Goal: Task Accomplishment & Management: Manage account settings

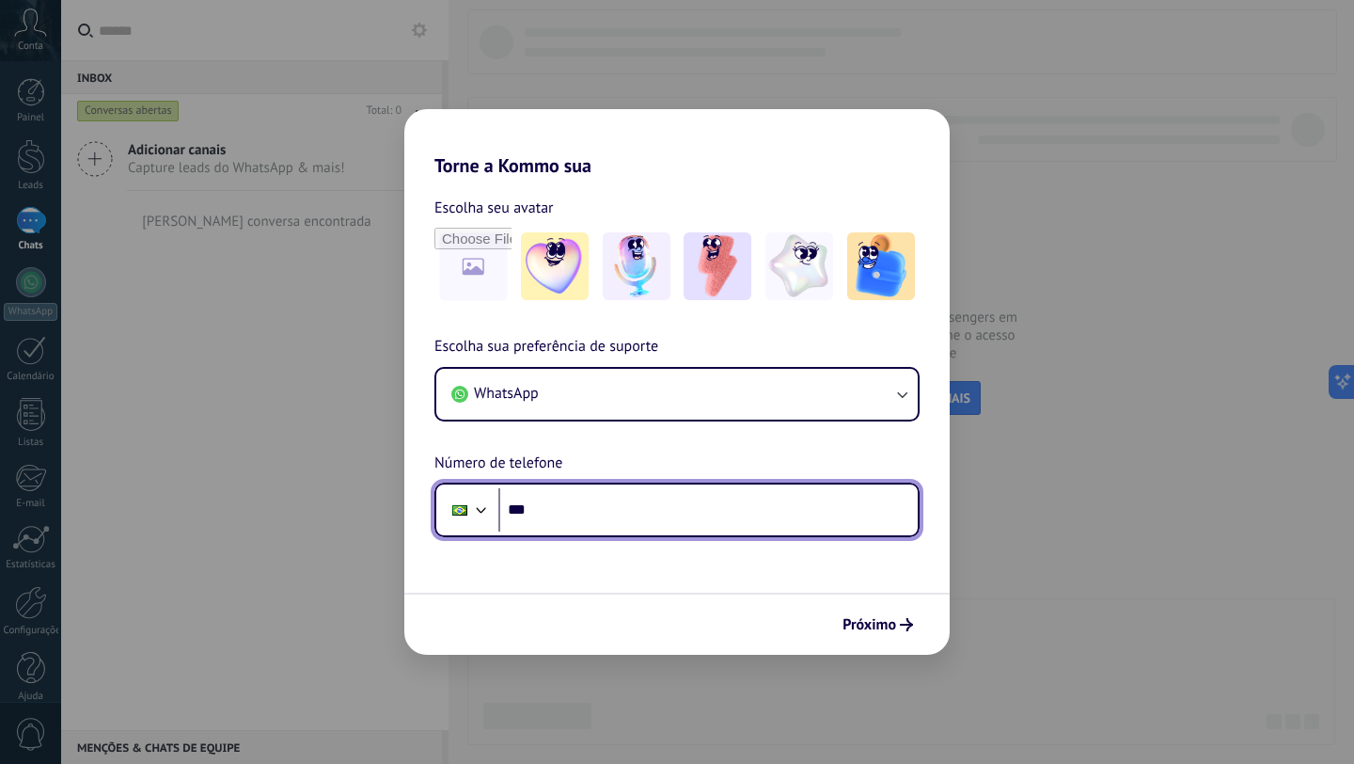
click at [628, 522] on input "***" at bounding box center [707, 509] width 419 height 43
type input "**********"
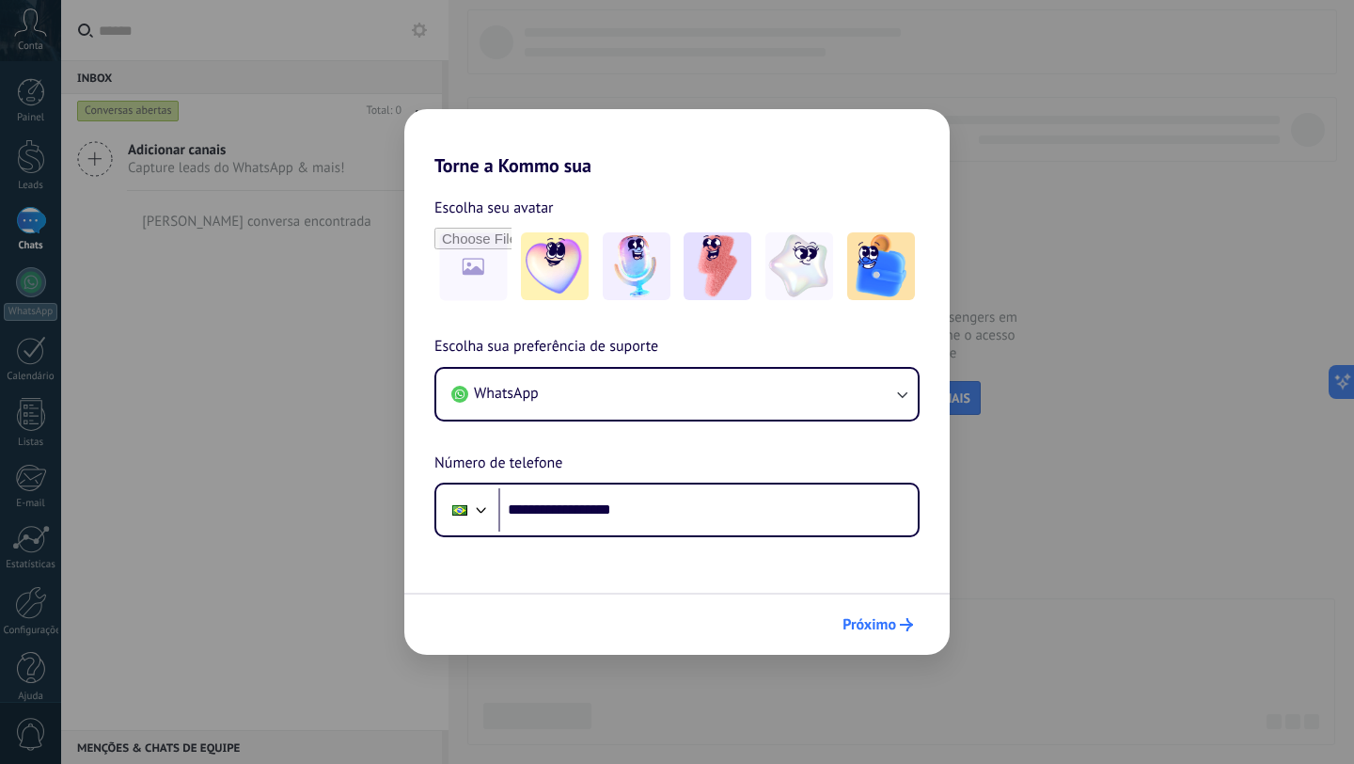
click at [884, 618] on span "Próximo" at bounding box center [870, 624] width 54 height 13
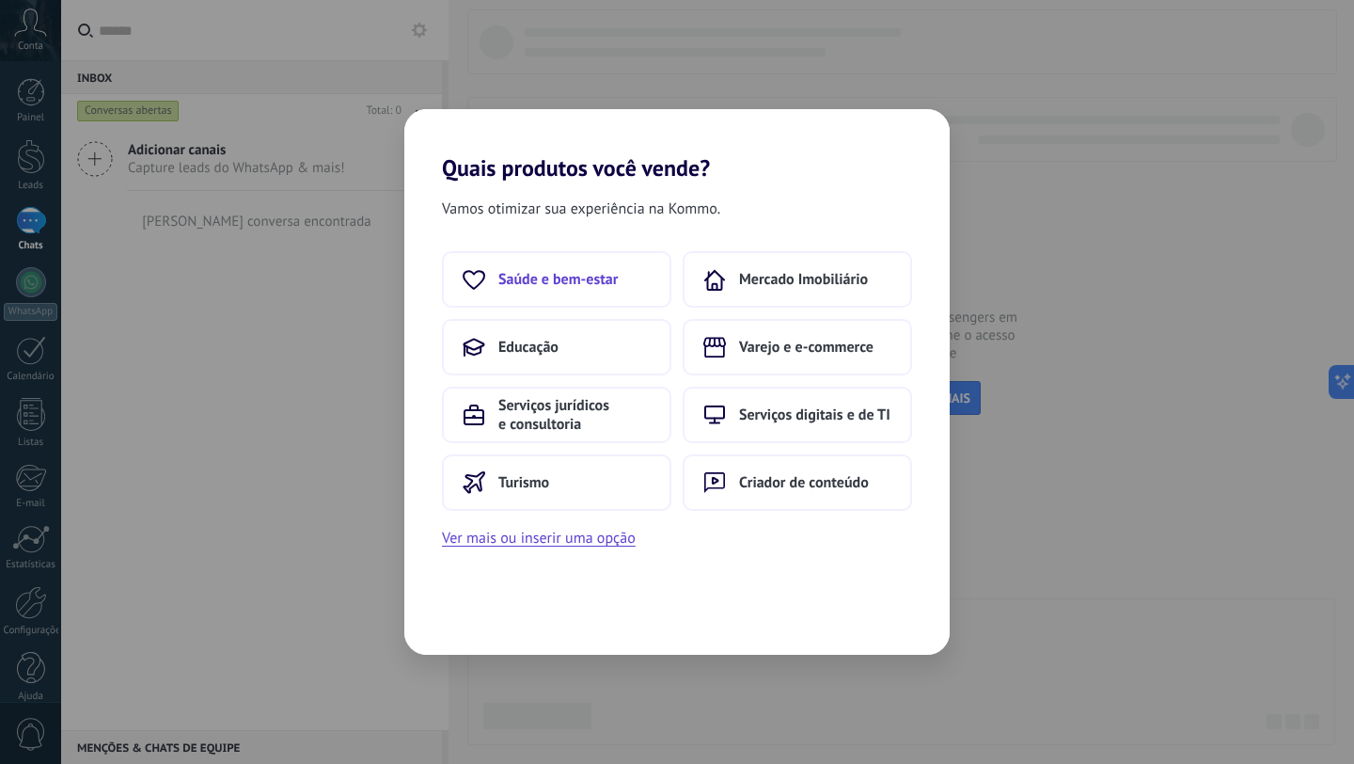
click at [575, 302] on button "Saúde e bem-estar" at bounding box center [556, 279] width 229 height 56
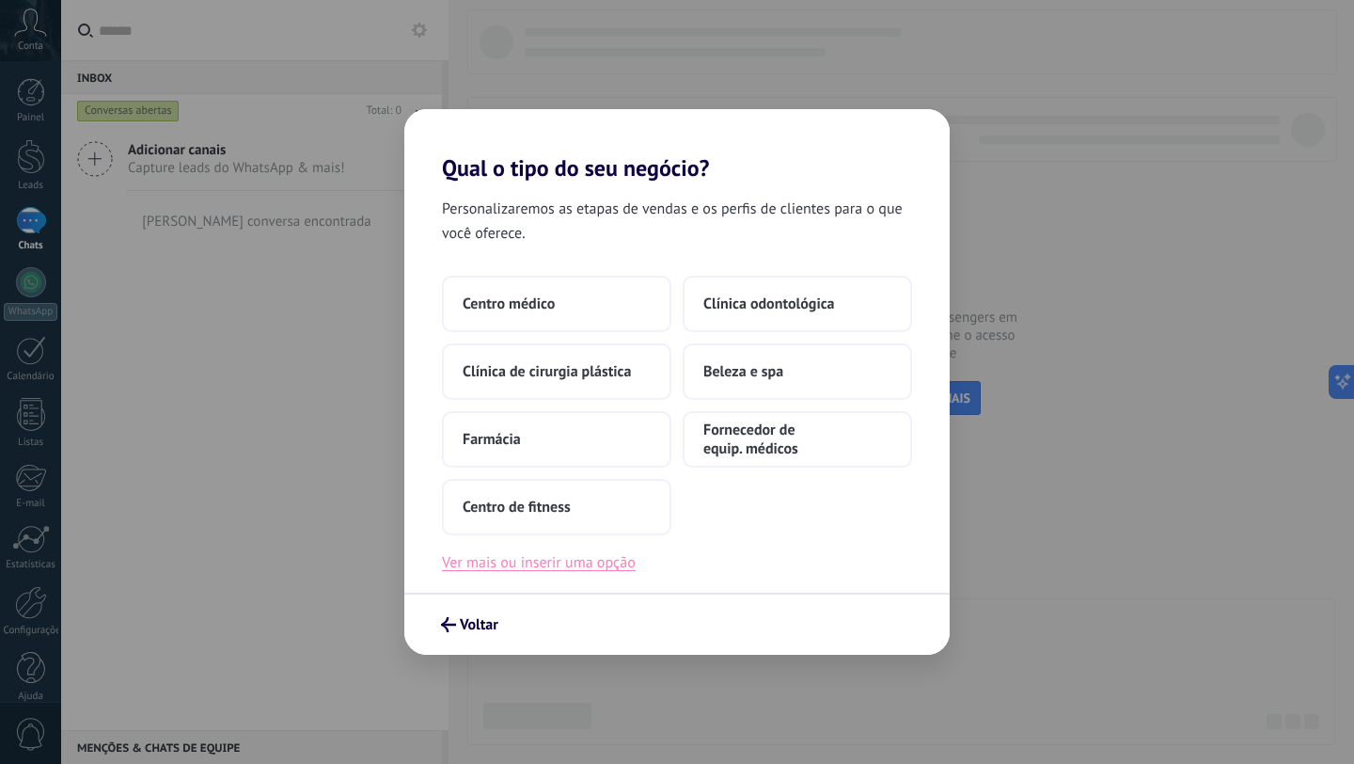
click at [541, 564] on button "Ver mais ou inserir uma opção" at bounding box center [539, 562] width 194 height 24
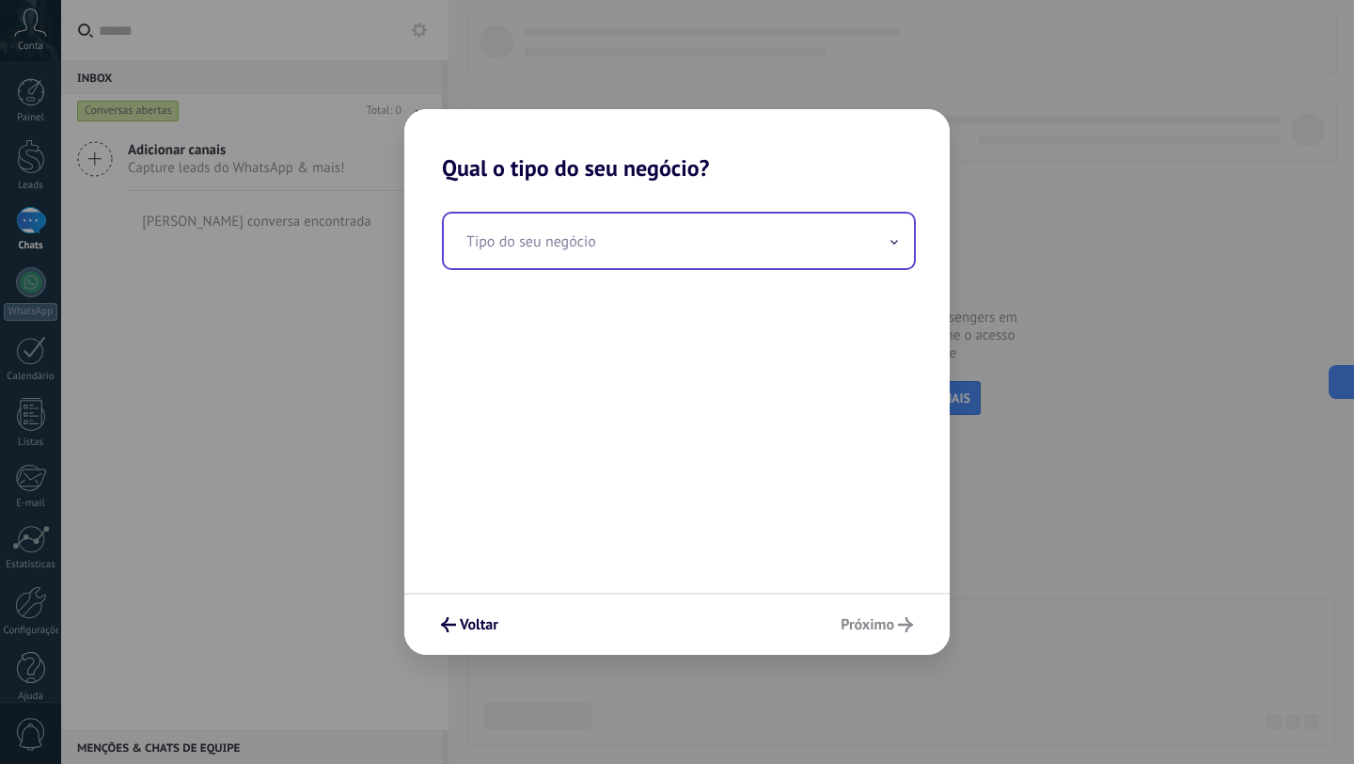
click at [649, 233] on input "text" at bounding box center [679, 240] width 470 height 55
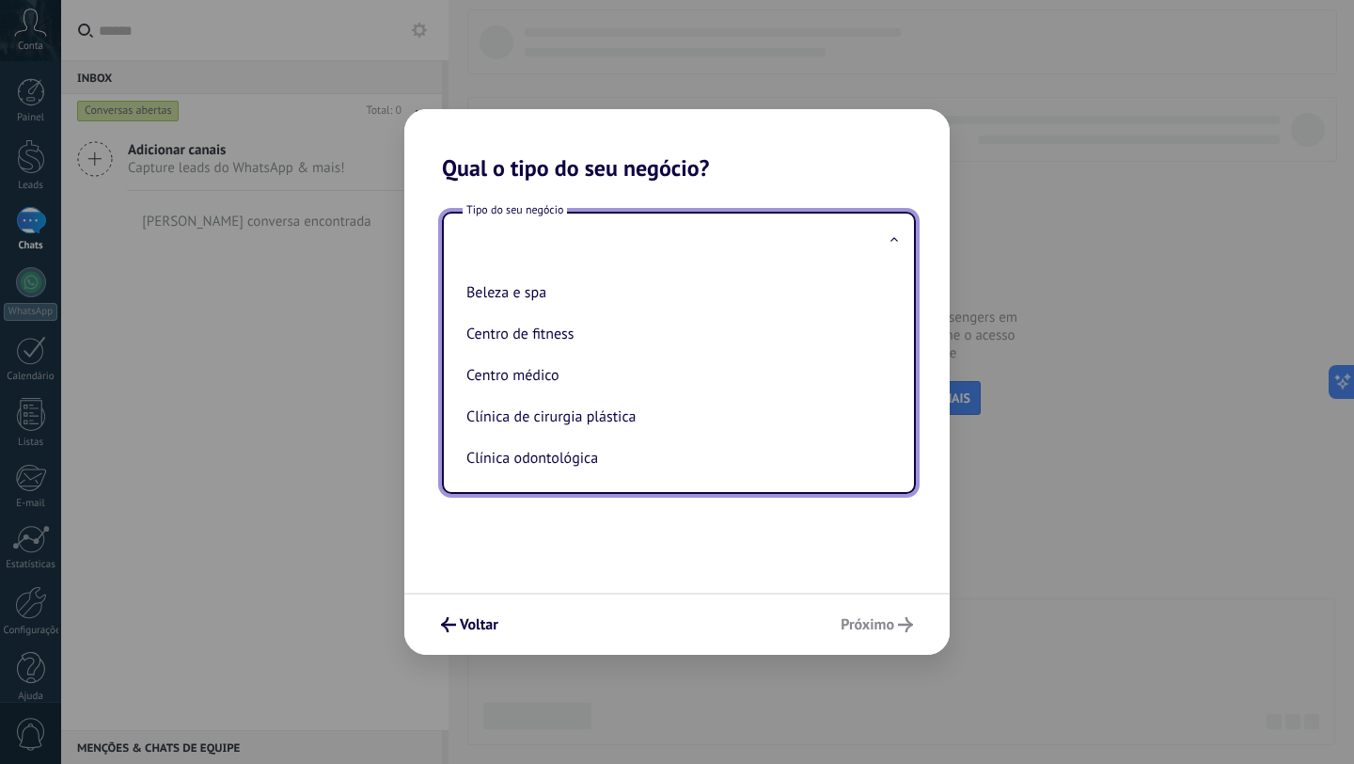
type input "*"
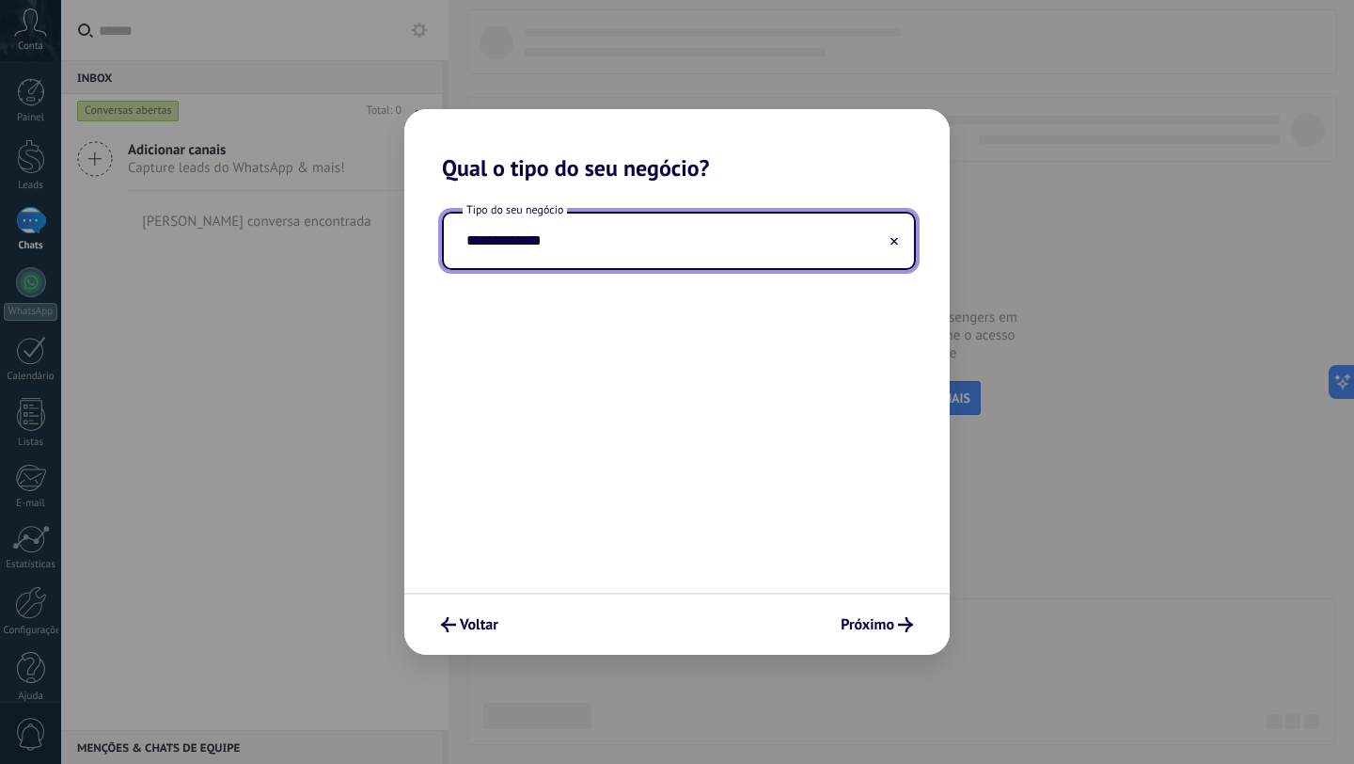
type input "**********"
click at [893, 465] on div "**********" at bounding box center [676, 386] width 545 height 411
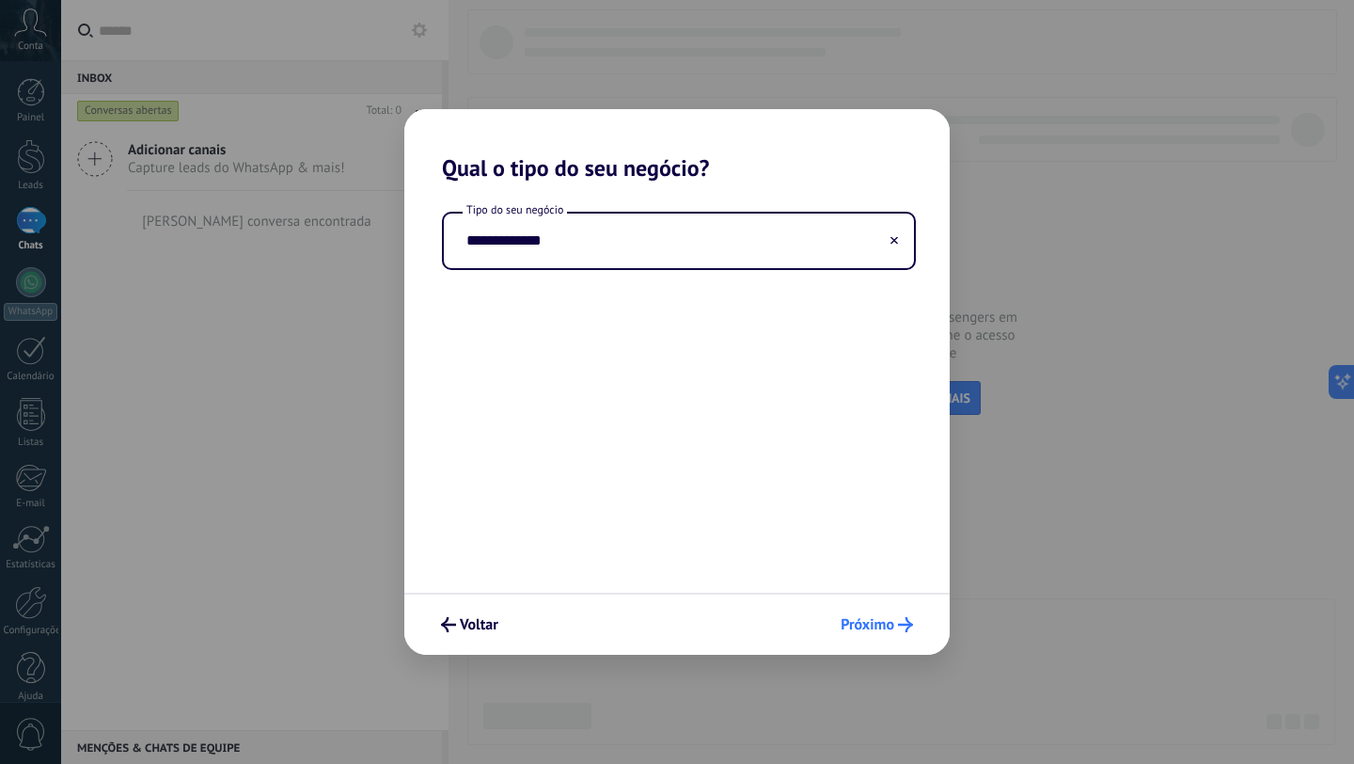
click at [888, 631] on span "Próximo" at bounding box center [868, 624] width 54 height 13
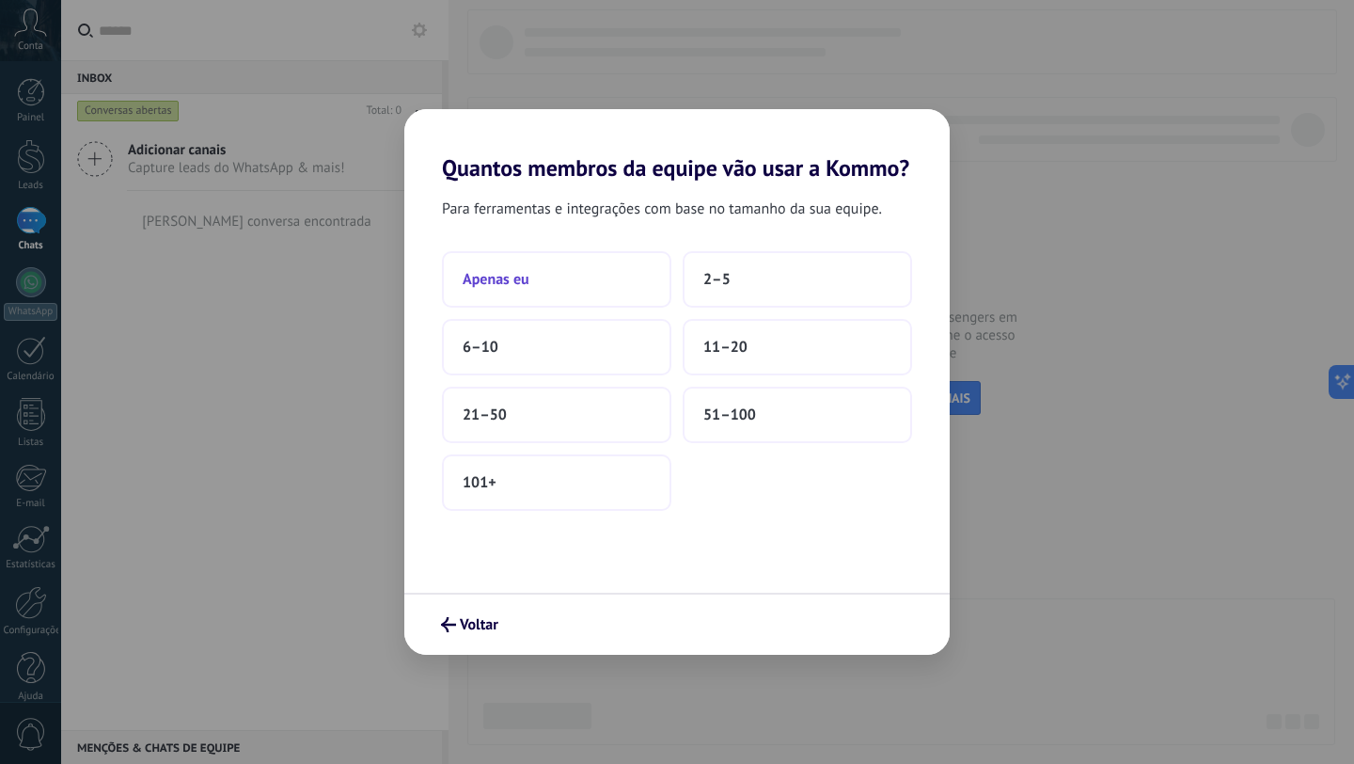
click at [547, 269] on button "Apenas eu" at bounding box center [556, 279] width 229 height 56
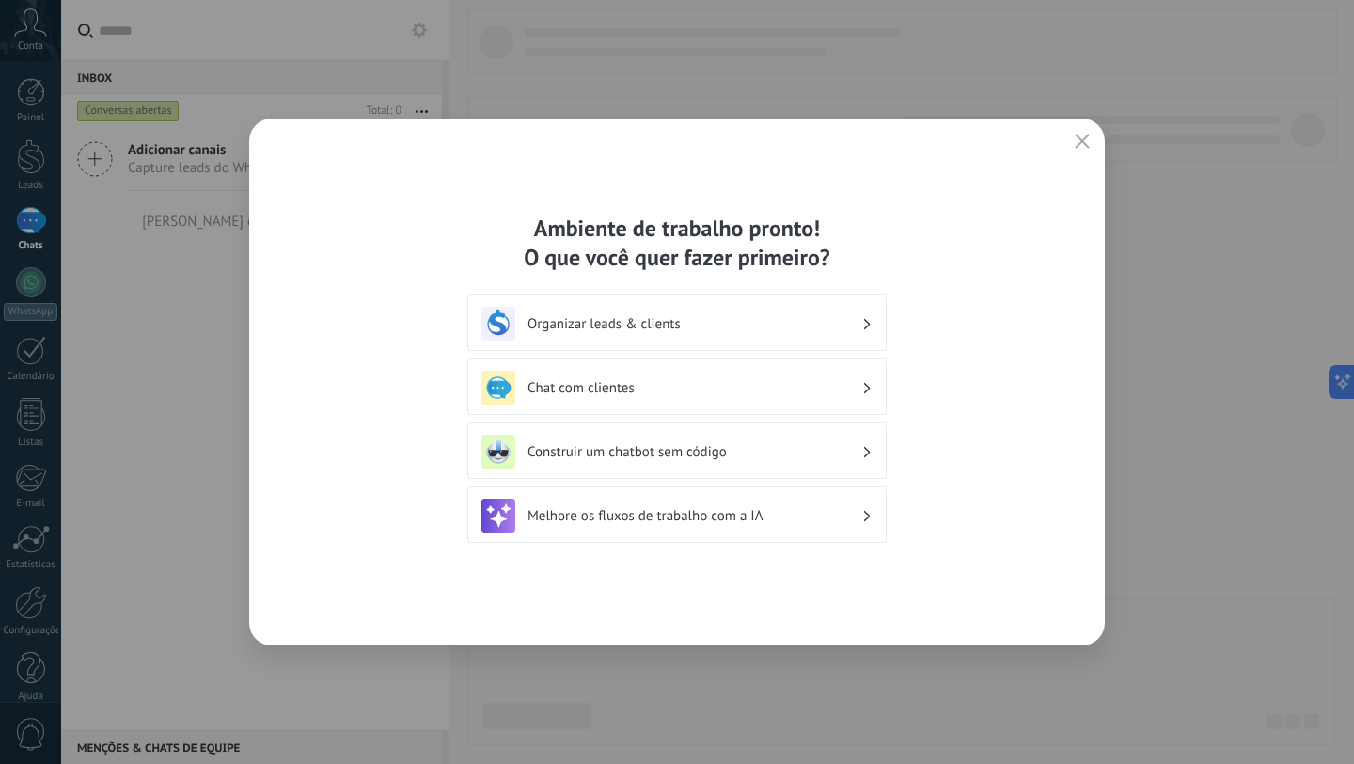
click at [771, 447] on h3 "Construir um chatbot sem código" at bounding box center [695, 452] width 334 height 18
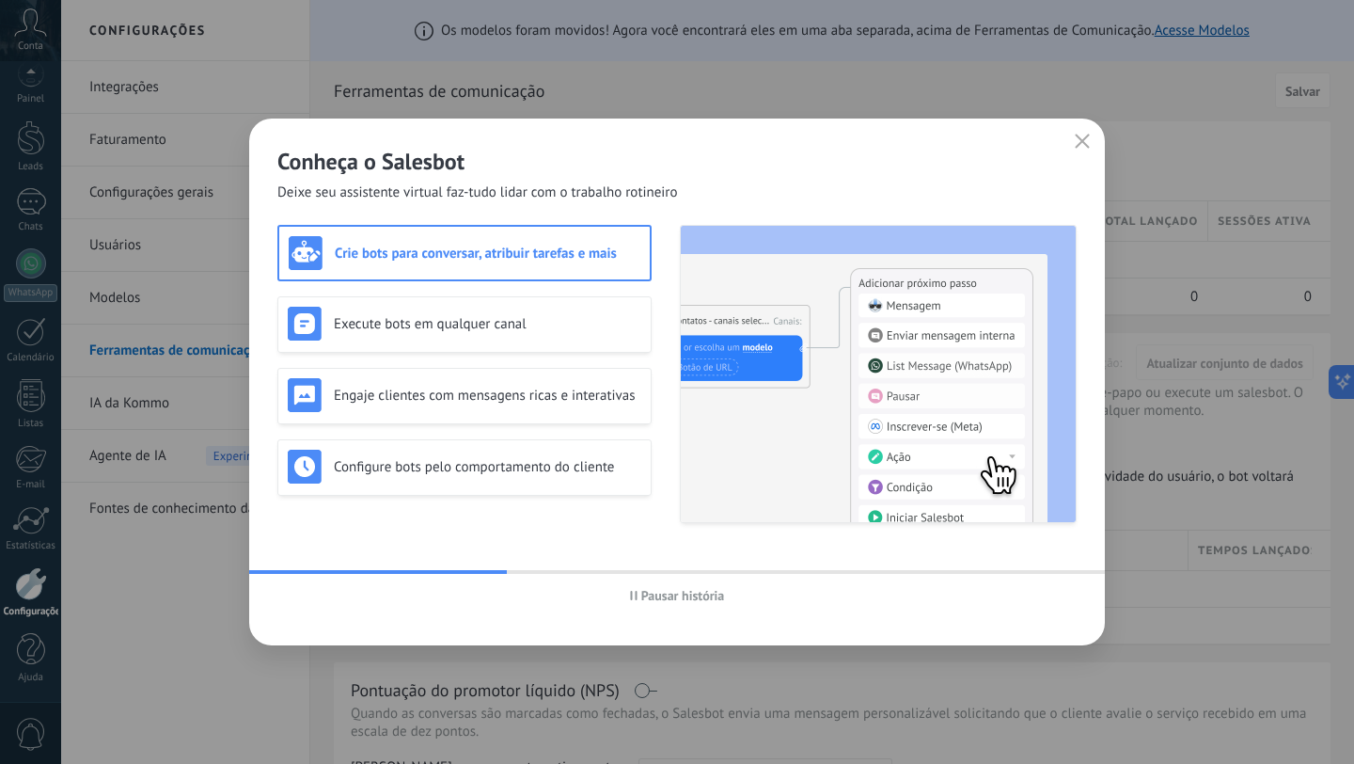
click at [671, 607] on button "Pausar história" at bounding box center [678, 595] width 112 height 28
click at [1080, 144] on use "button" at bounding box center [1083, 141] width 14 height 14
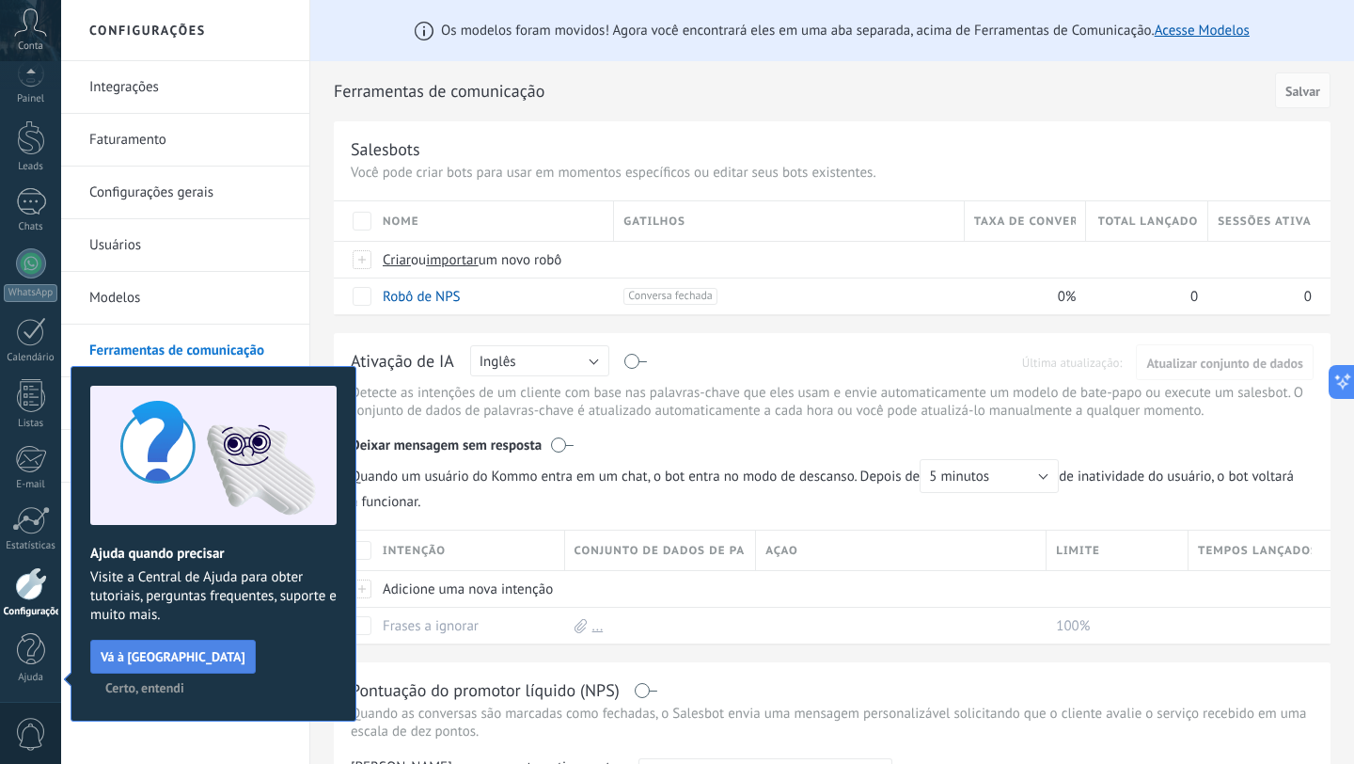
click at [162, 650] on span "Vá à [GEOGRAPHIC_DATA]" at bounding box center [173, 656] width 145 height 13
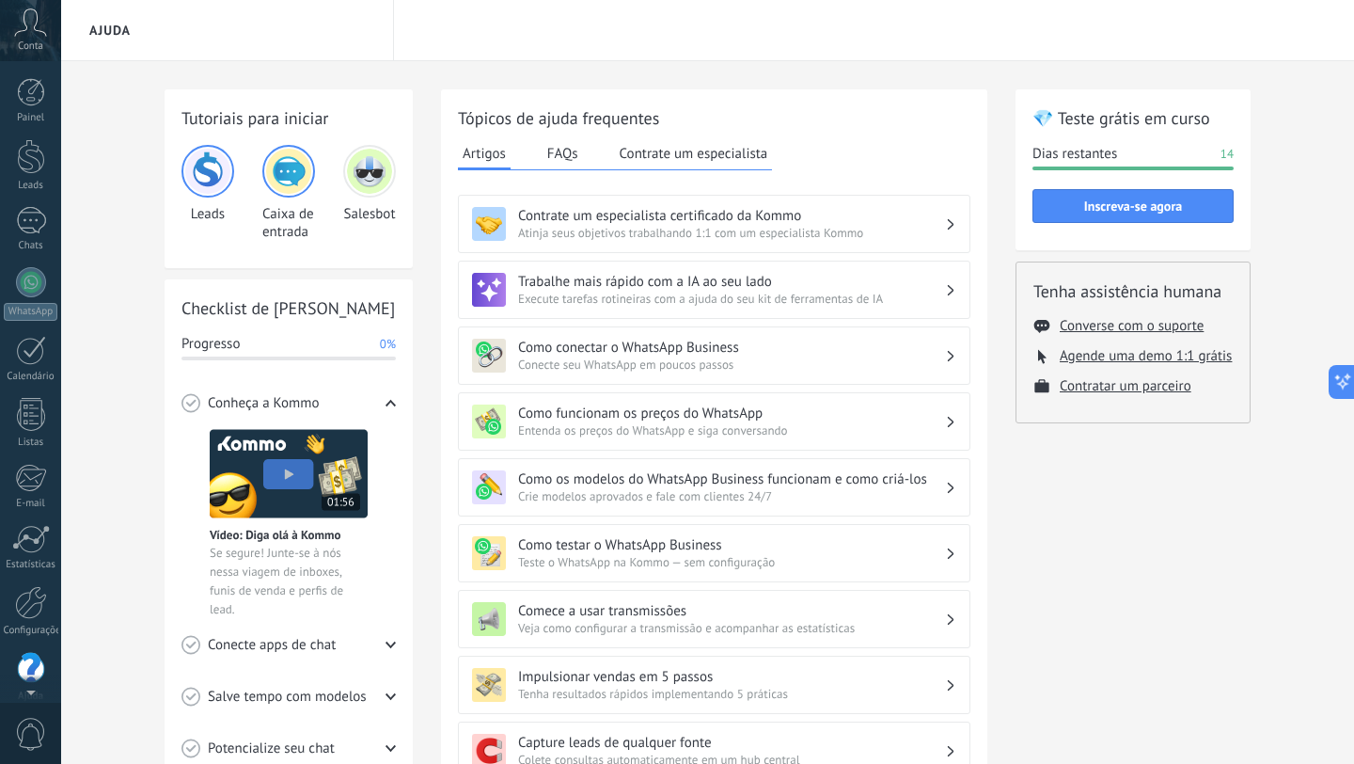
click at [43, 37] on div "Conta" at bounding box center [30, 30] width 61 height 61
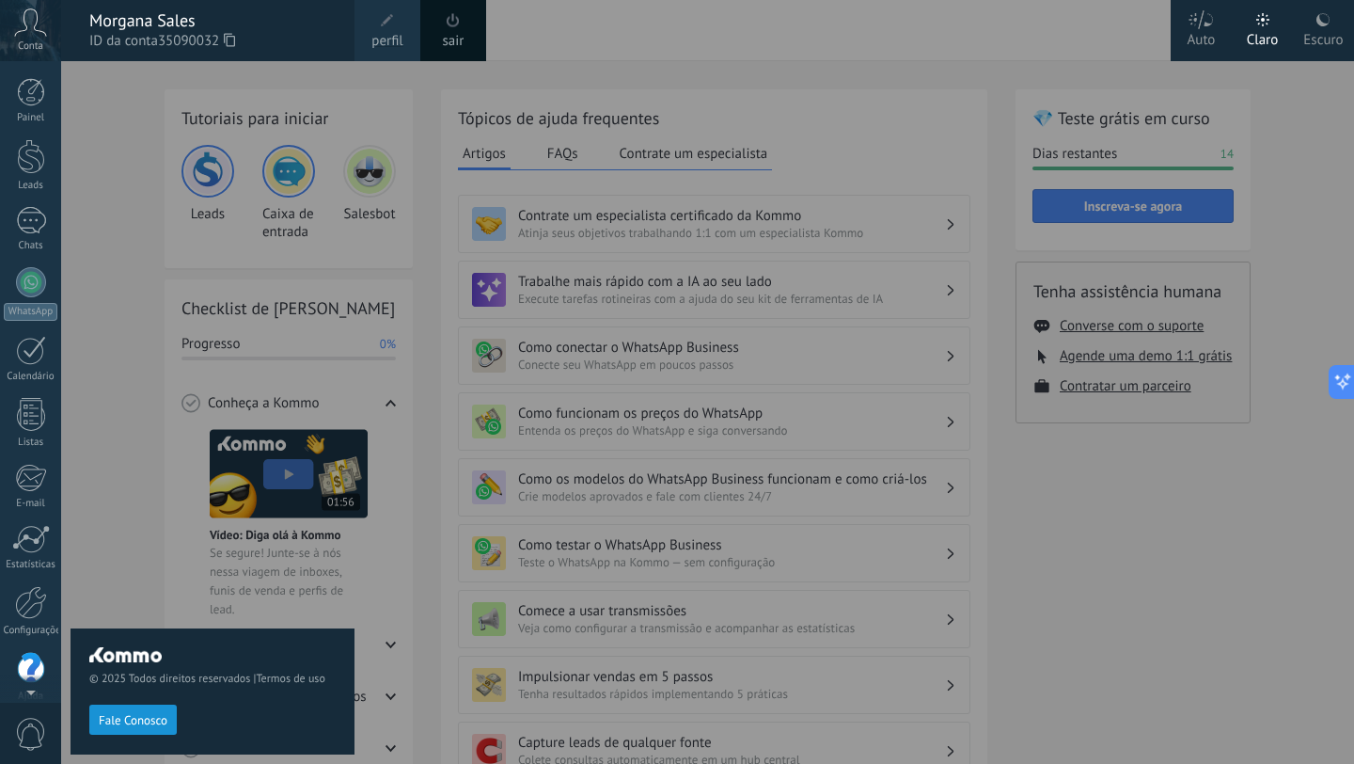
click at [408, 32] on link "perfil" at bounding box center [388, 30] width 66 height 61
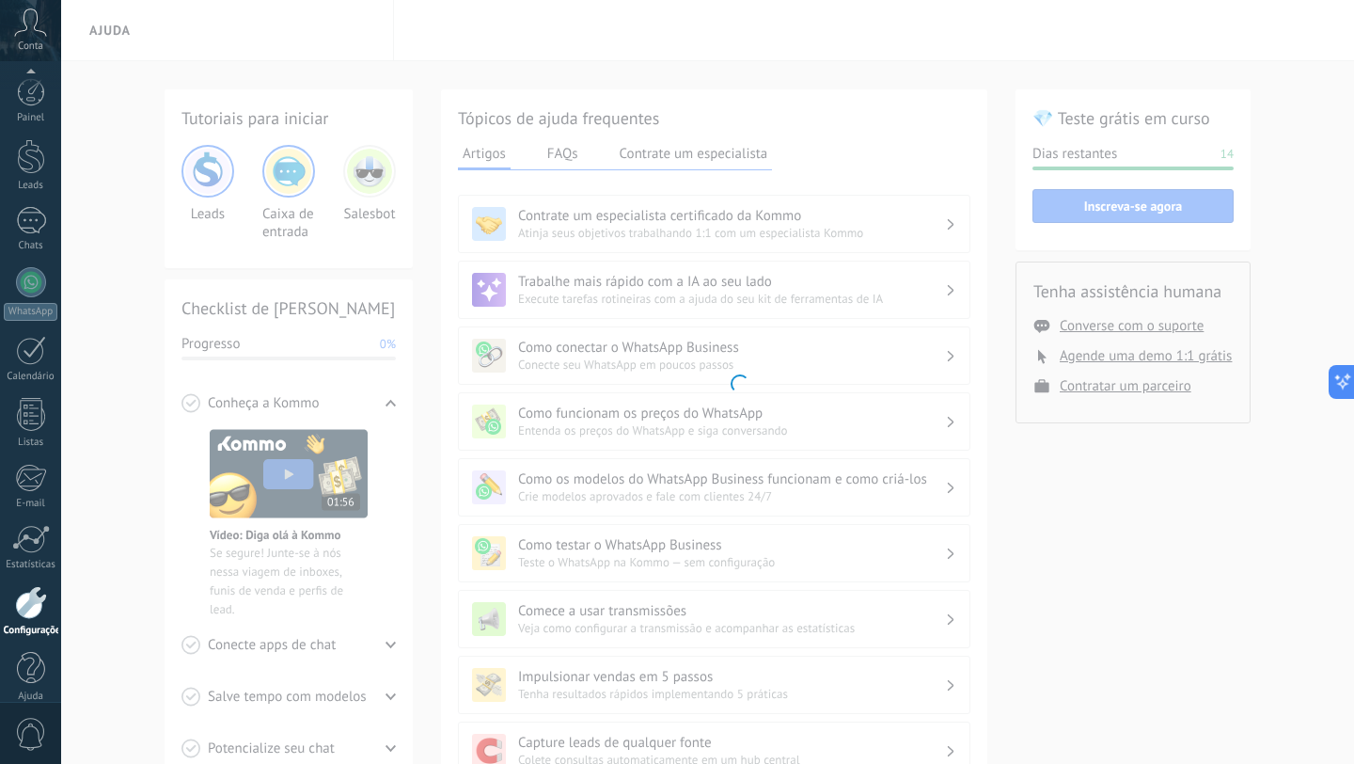
scroll to position [19, 0]
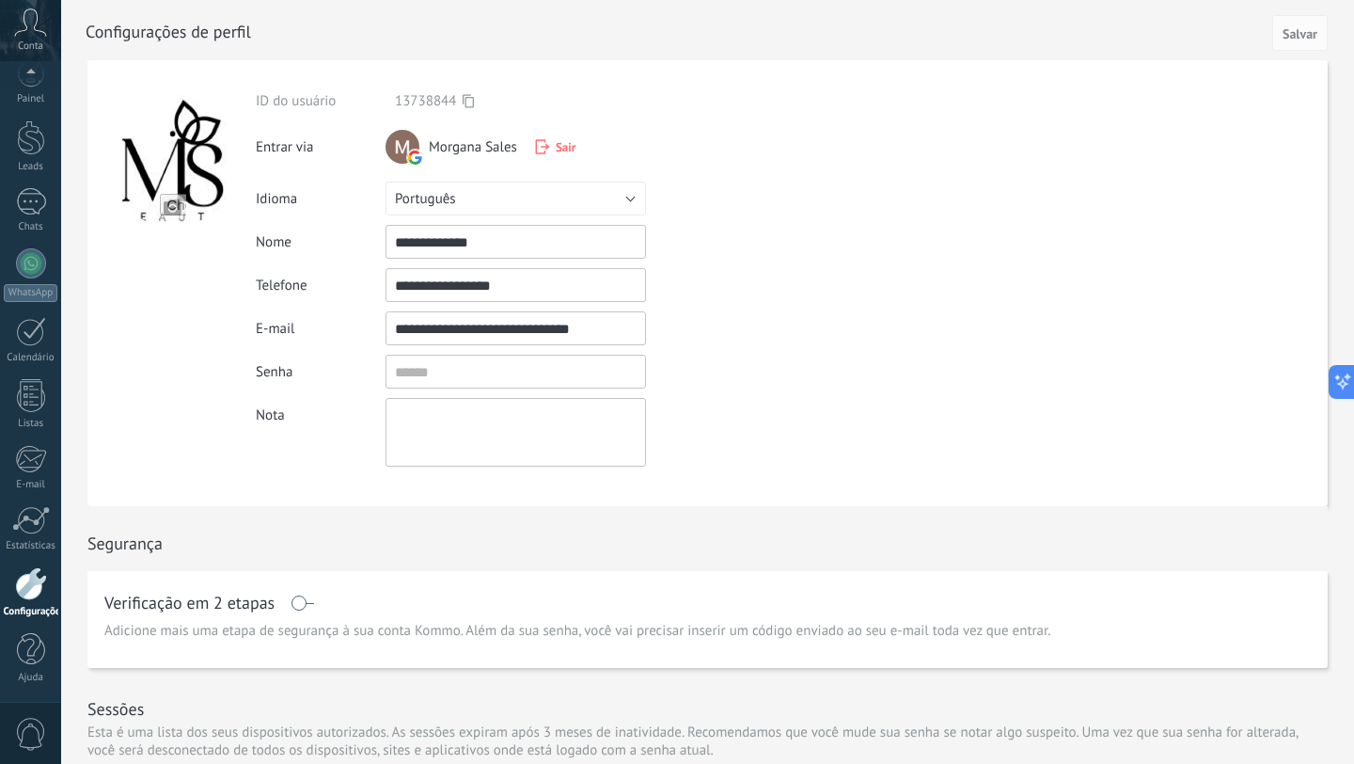
click at [181, 177] on div at bounding box center [172, 160] width 133 height 133
click at [176, 210] on input "file" at bounding box center [173, 207] width 26 height 26
type input "**********"
click at [1294, 27] on span "Salvar" at bounding box center [1300, 33] width 35 height 13
click at [1294, 33] on span "Salvar" at bounding box center [1300, 33] width 35 height 13
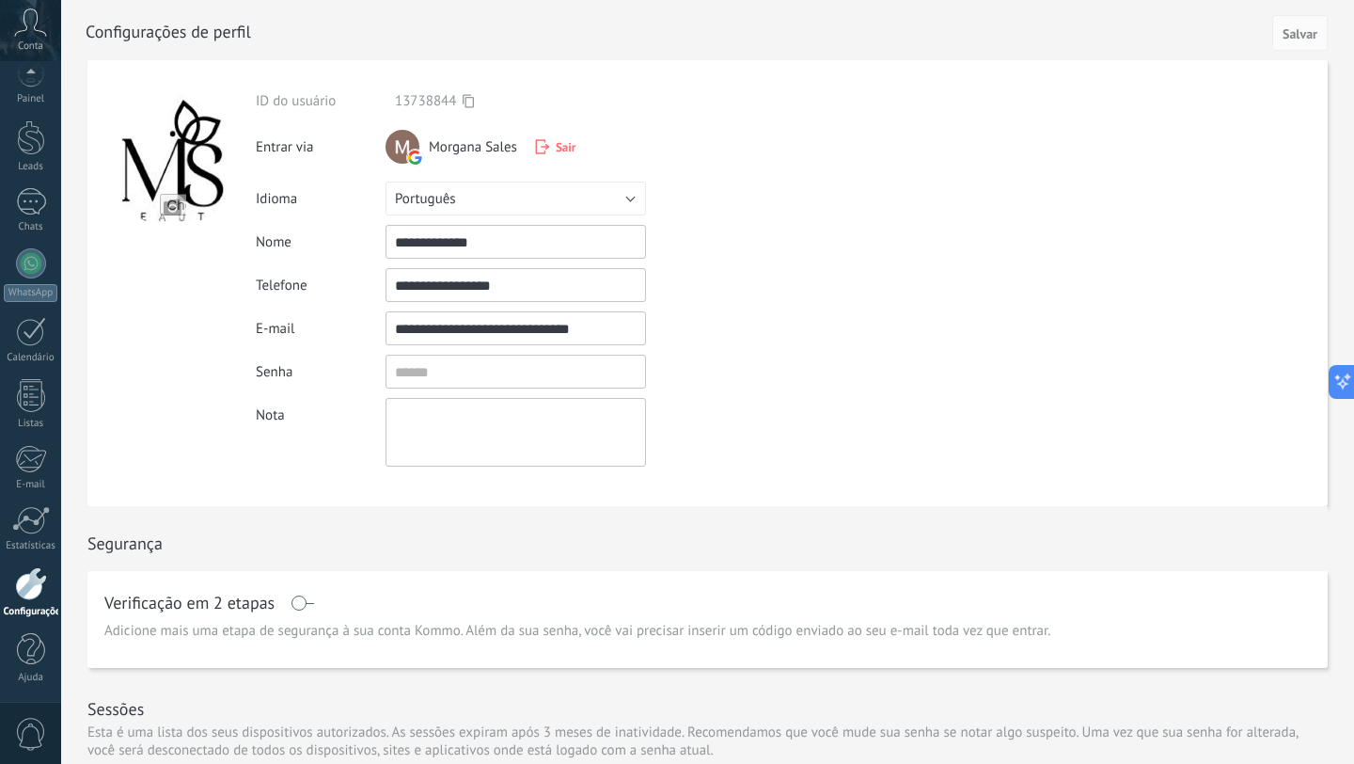
click at [29, 41] on span "Conta" at bounding box center [30, 46] width 25 height 12
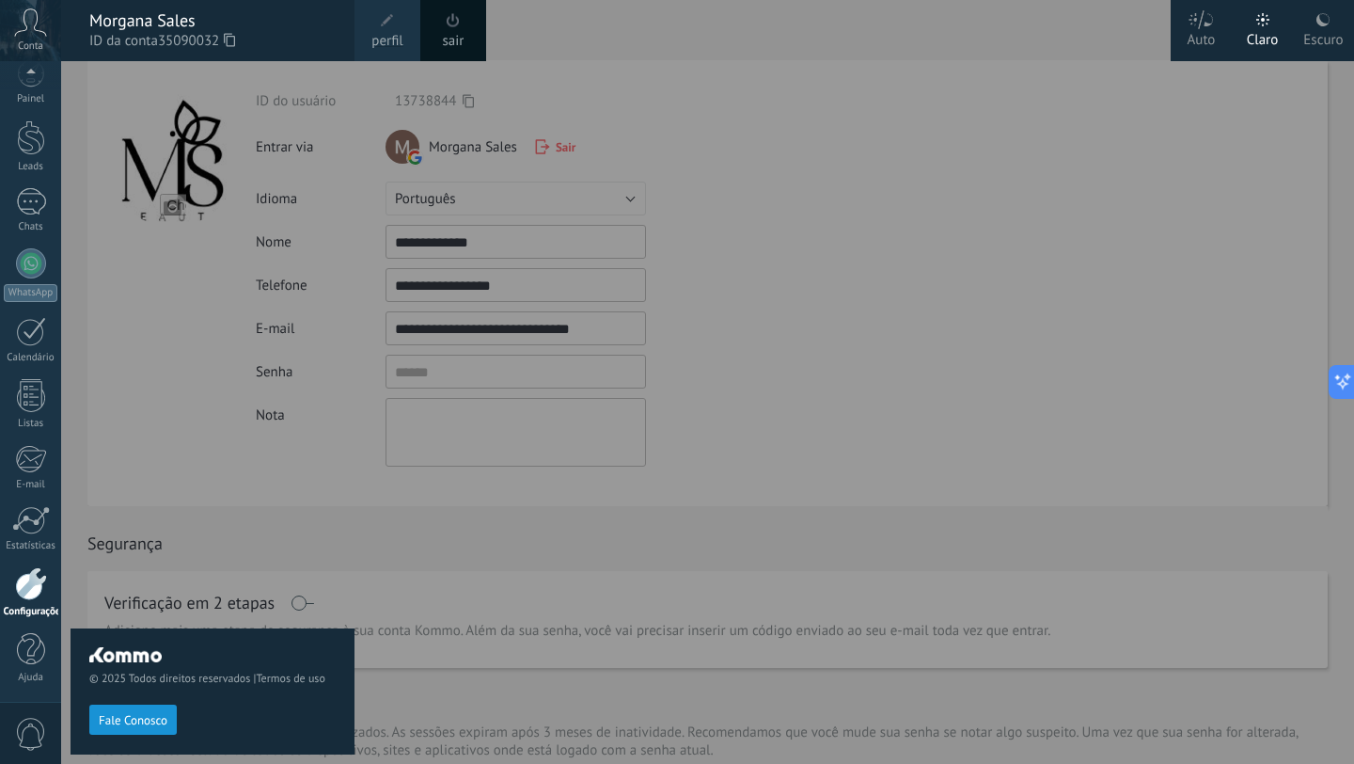
click at [919, 134] on div at bounding box center [738, 382] width 1354 height 764
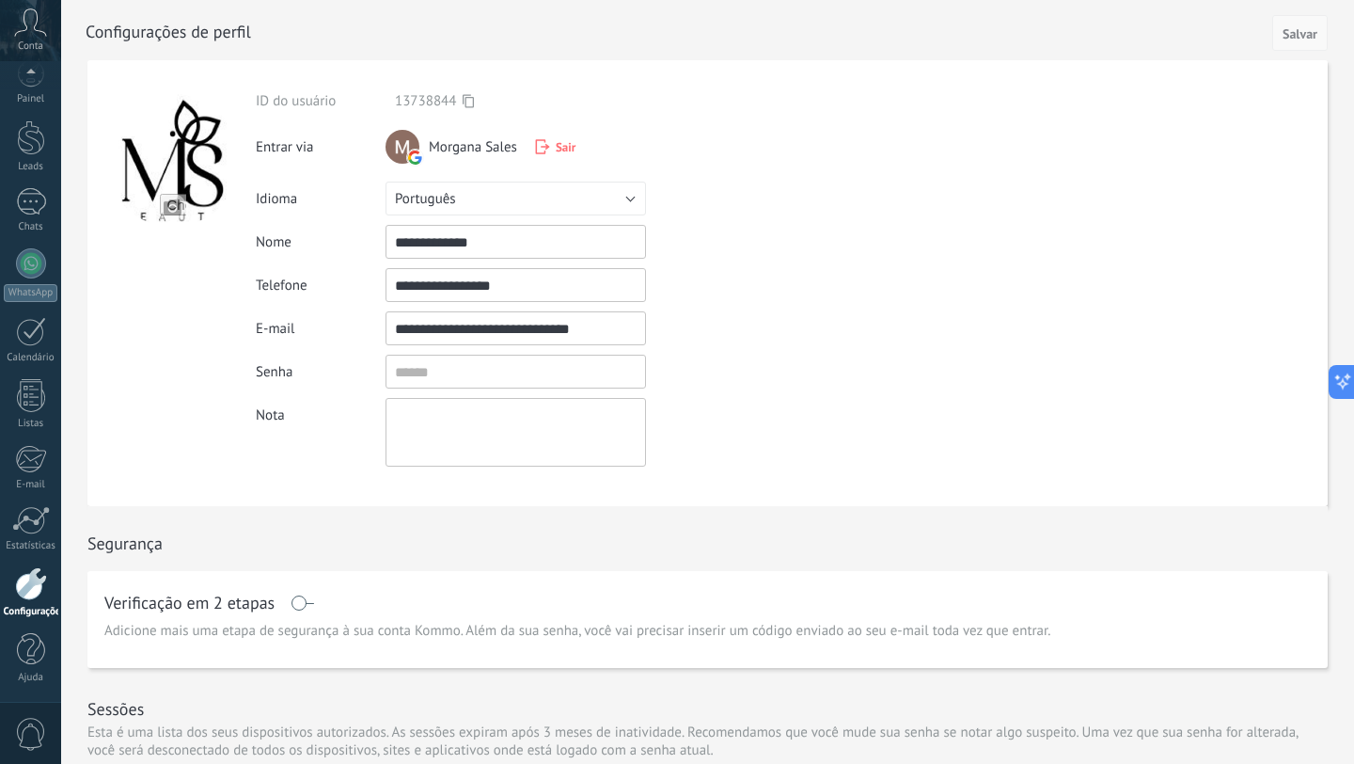
click at [1302, 37] on span "Salvar" at bounding box center [1300, 33] width 35 height 13
click at [1333, 39] on div at bounding box center [729, 30] width 1286 height 60
click at [1304, 34] on span "Salvar" at bounding box center [1300, 33] width 35 height 13
click at [31, 296] on div at bounding box center [31, 282] width 30 height 30
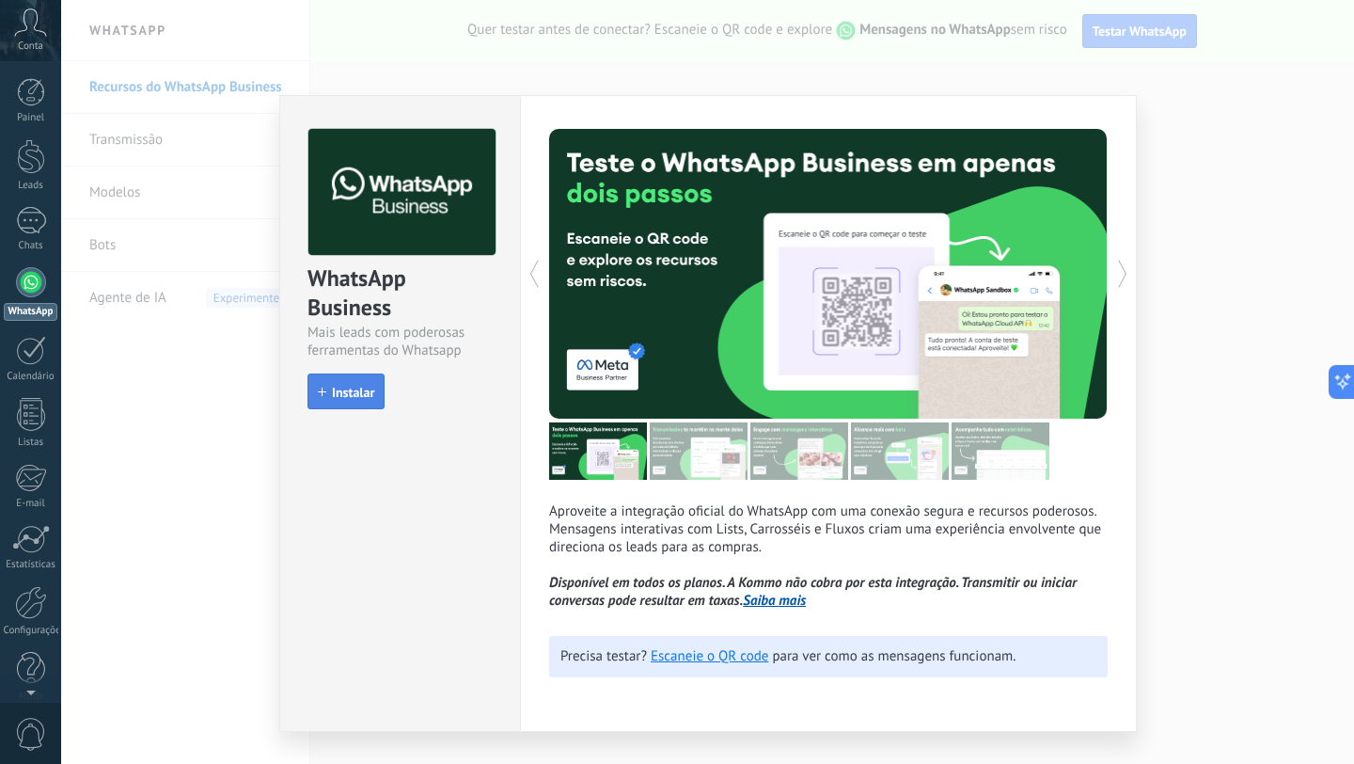
click at [353, 395] on span "Instalar" at bounding box center [353, 392] width 42 height 13
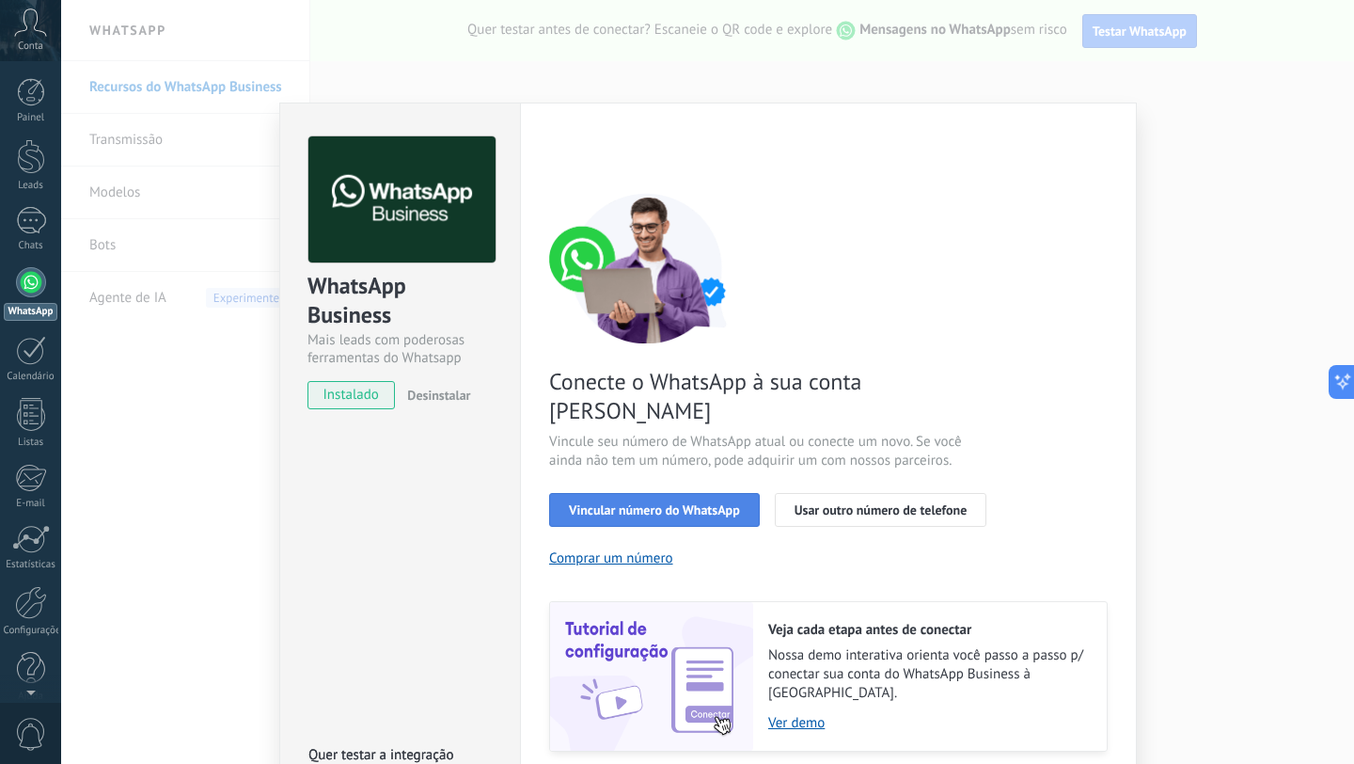
click at [657, 503] on span "Vincular número do WhatsApp" at bounding box center [654, 509] width 171 height 13
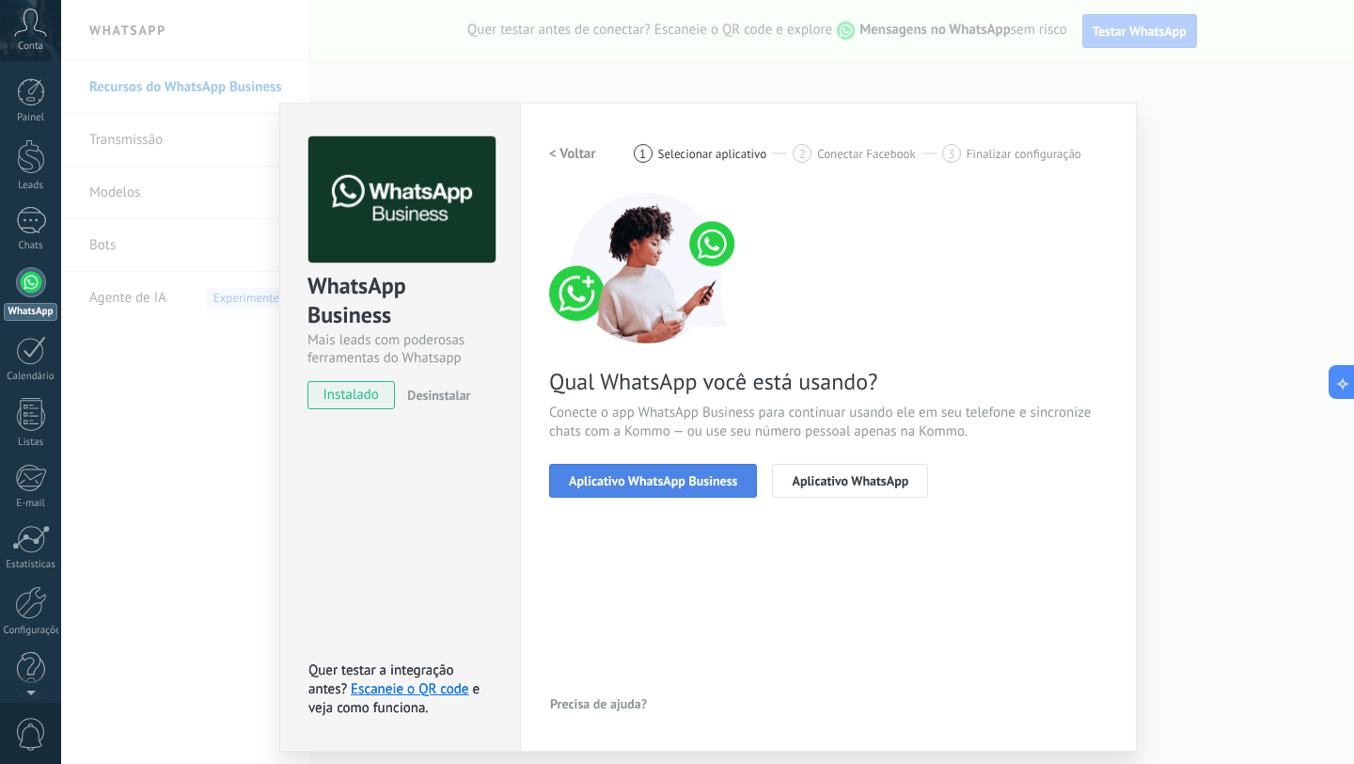
click at [642, 482] on span "Aplicativo WhatsApp Business" at bounding box center [653, 480] width 168 height 13
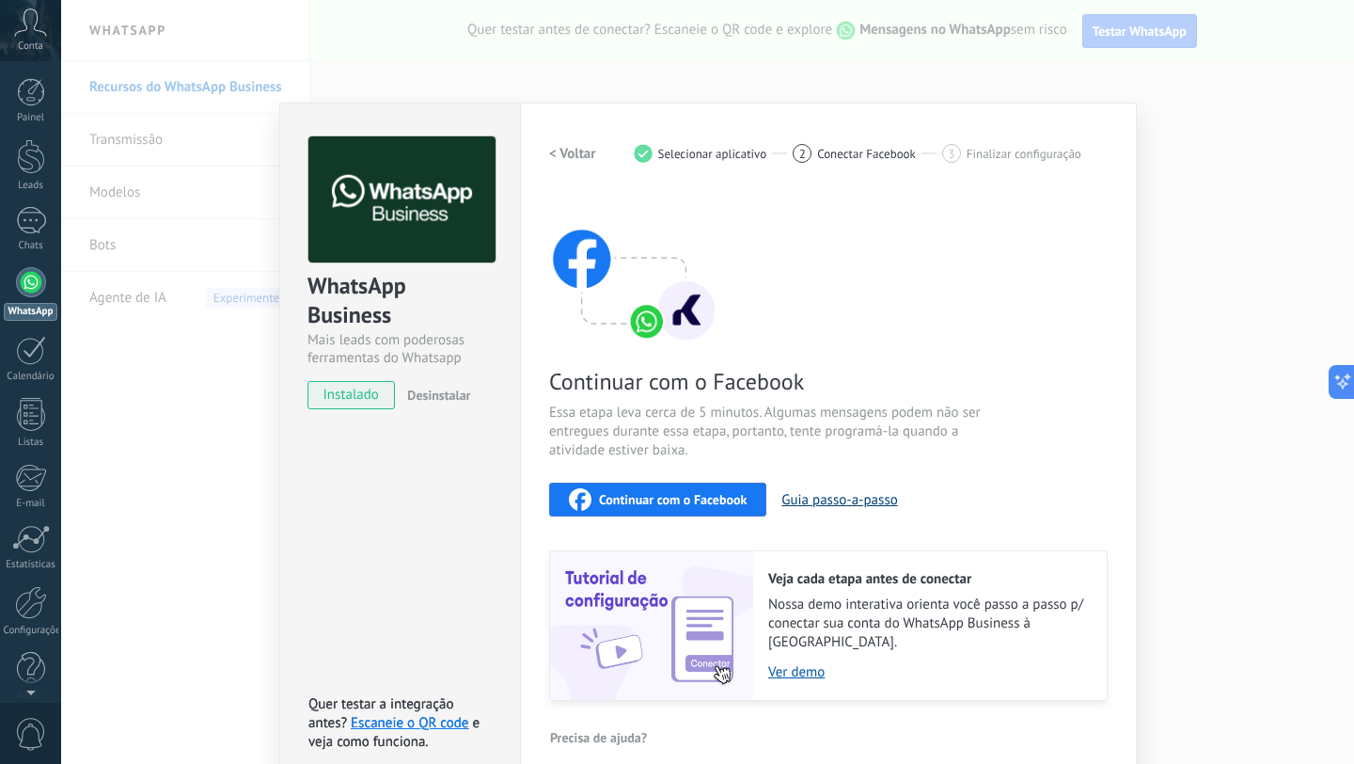
click at [834, 502] on button "Guia passo-a-passo" at bounding box center [839, 500] width 116 height 18
click at [683, 82] on div "WhatsApp Business Mais leads com poderosas ferramentas do Whatsapp instalado De…" at bounding box center [707, 382] width 1293 height 764
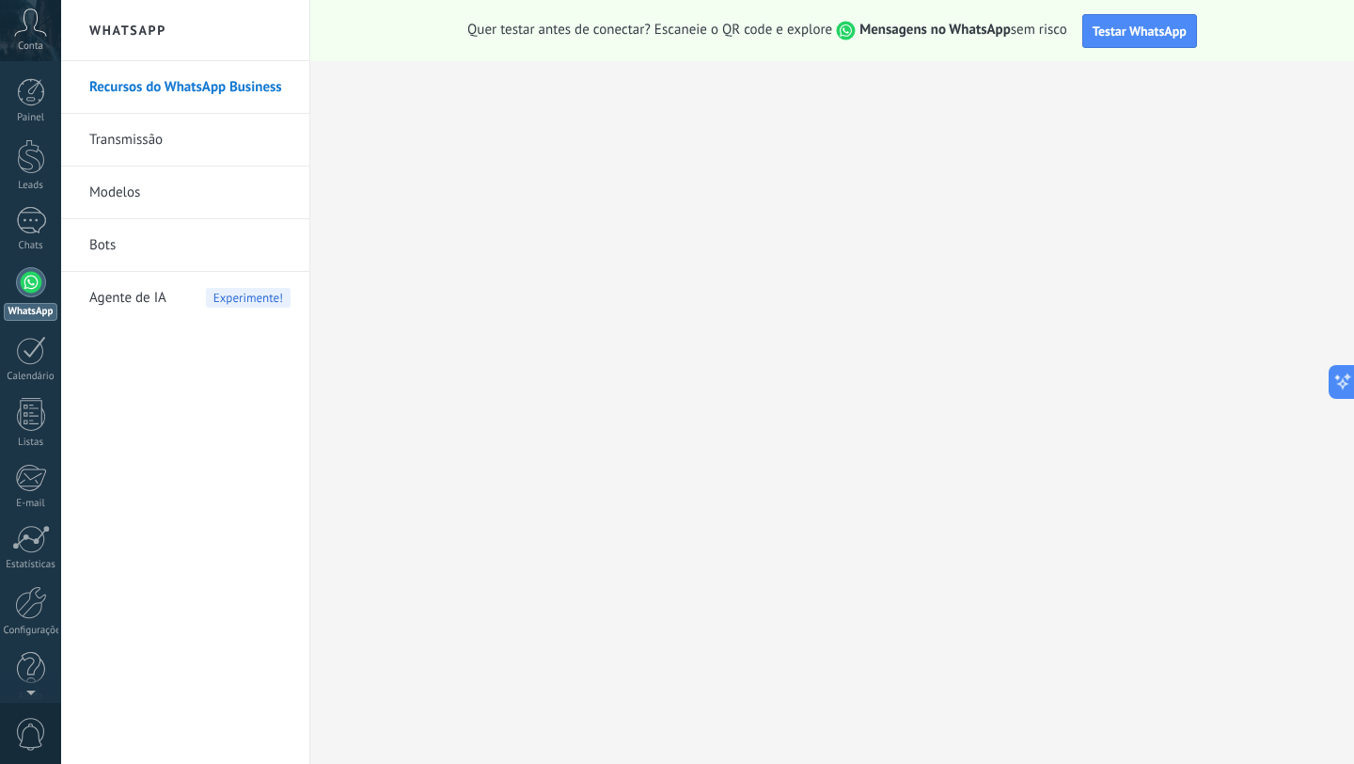
click at [182, 90] on link "Recursos do WhatsApp Business" at bounding box center [189, 87] width 201 height 53
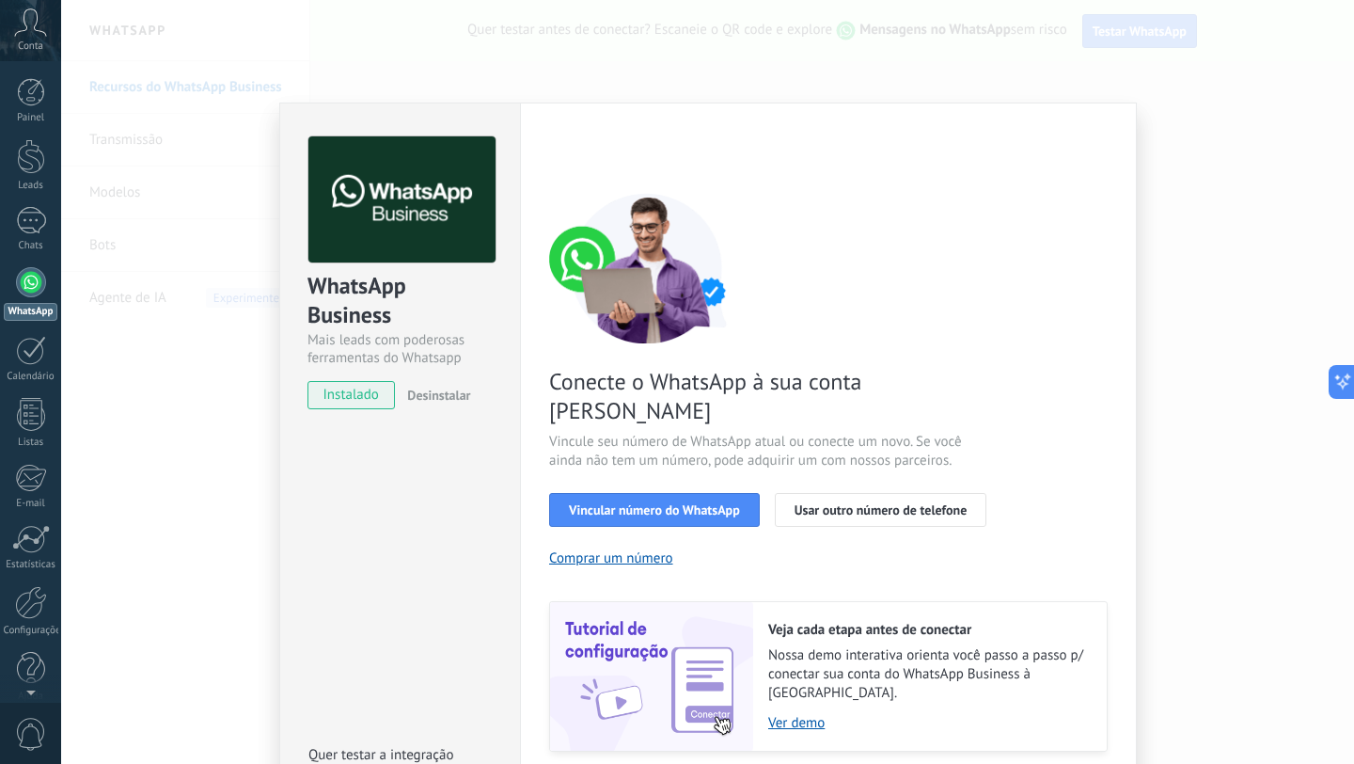
scroll to position [28, 0]
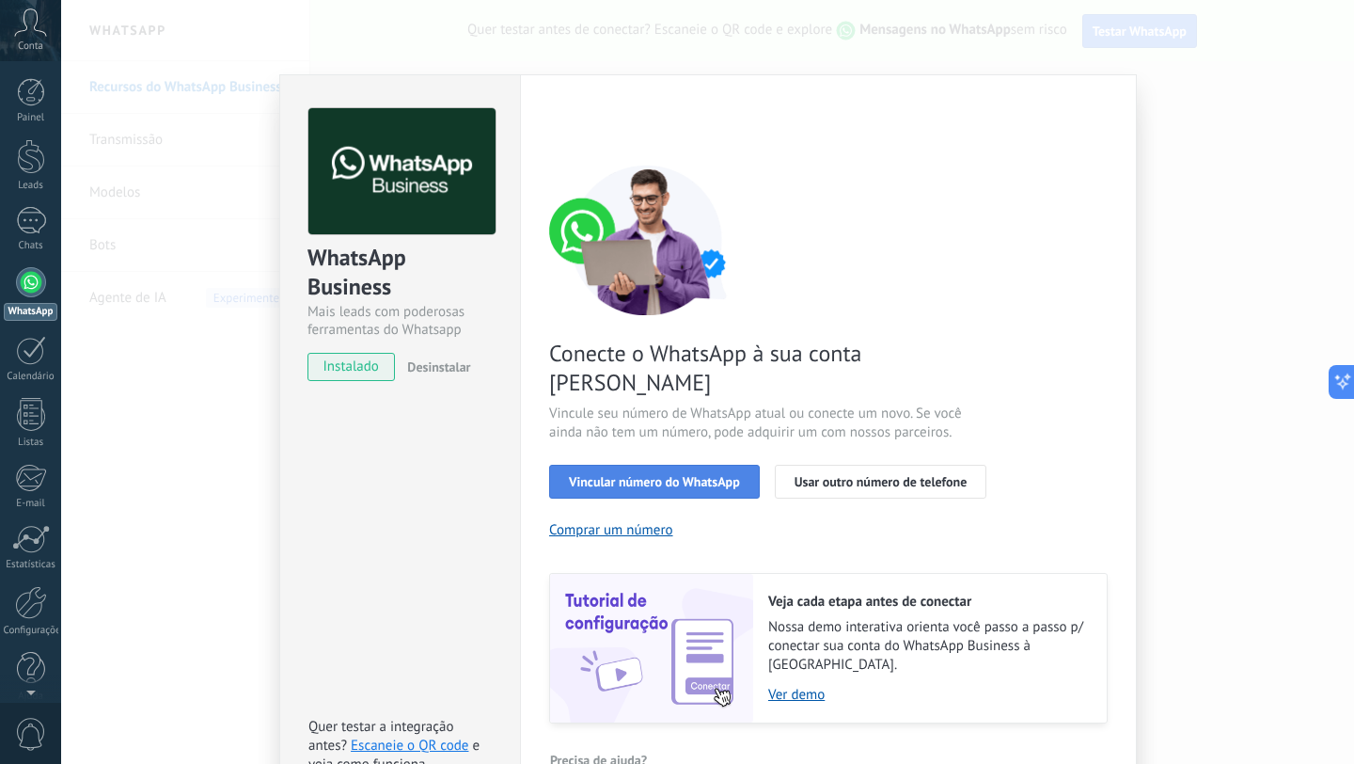
click at [642, 475] on span "Vincular número do WhatsApp" at bounding box center [654, 481] width 171 height 13
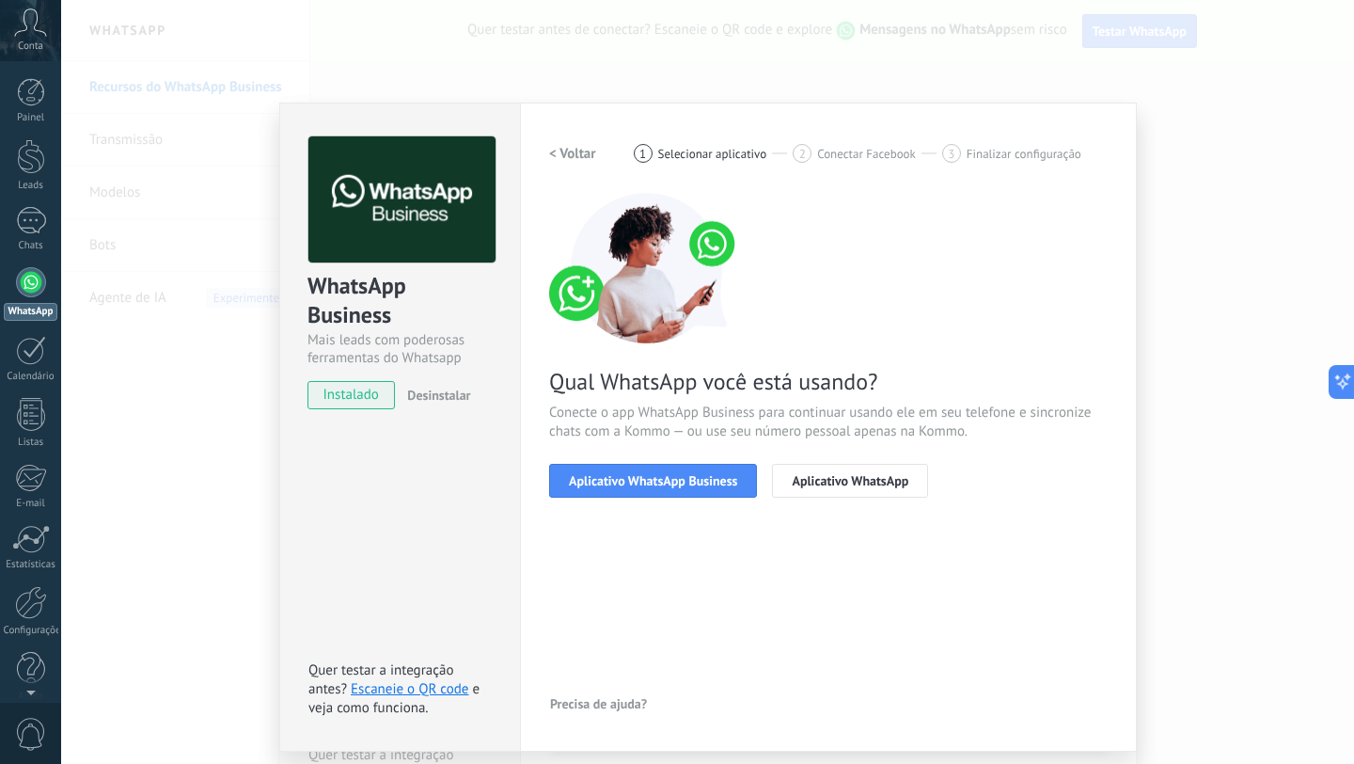
scroll to position [0, 0]
click at [640, 483] on span "Aplicativo WhatsApp Business" at bounding box center [653, 480] width 168 height 13
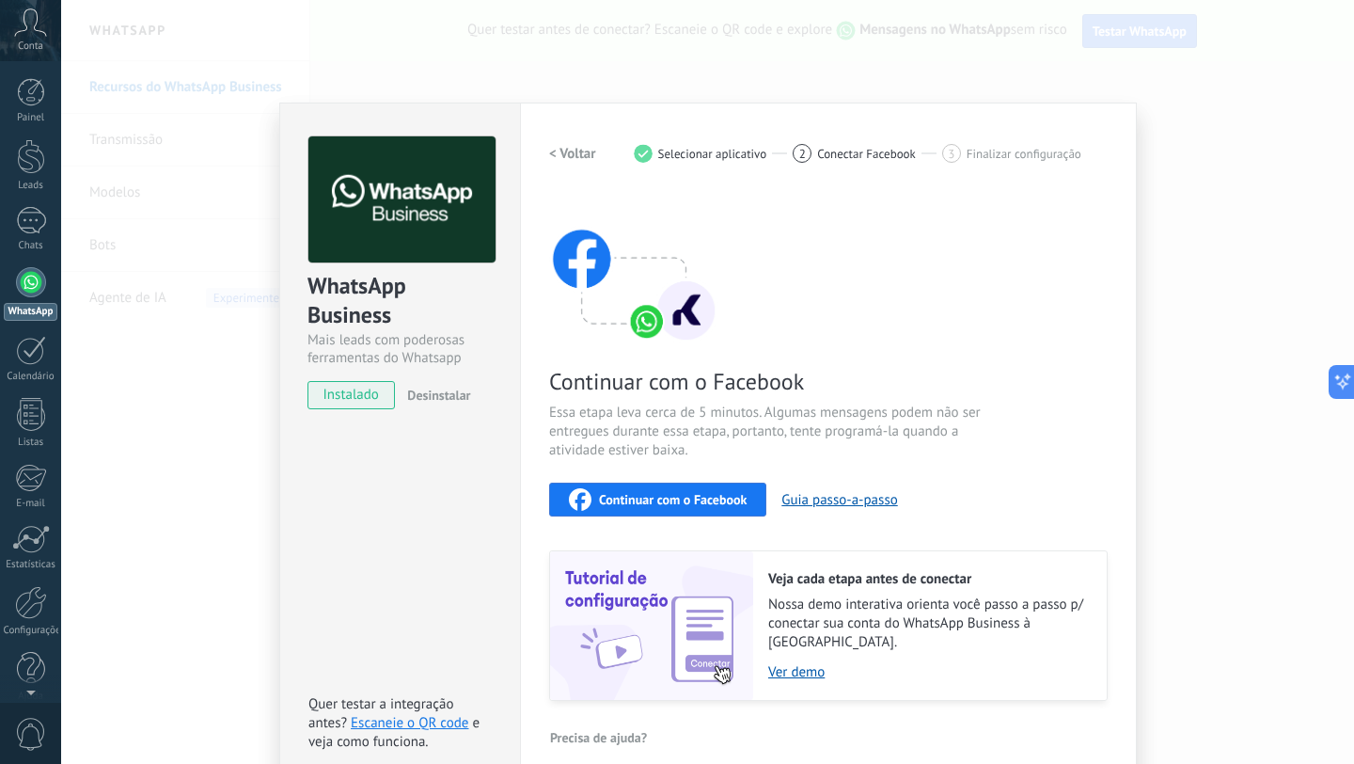
click at [644, 501] on span "Continuar com o Facebook" at bounding box center [673, 499] width 148 height 13
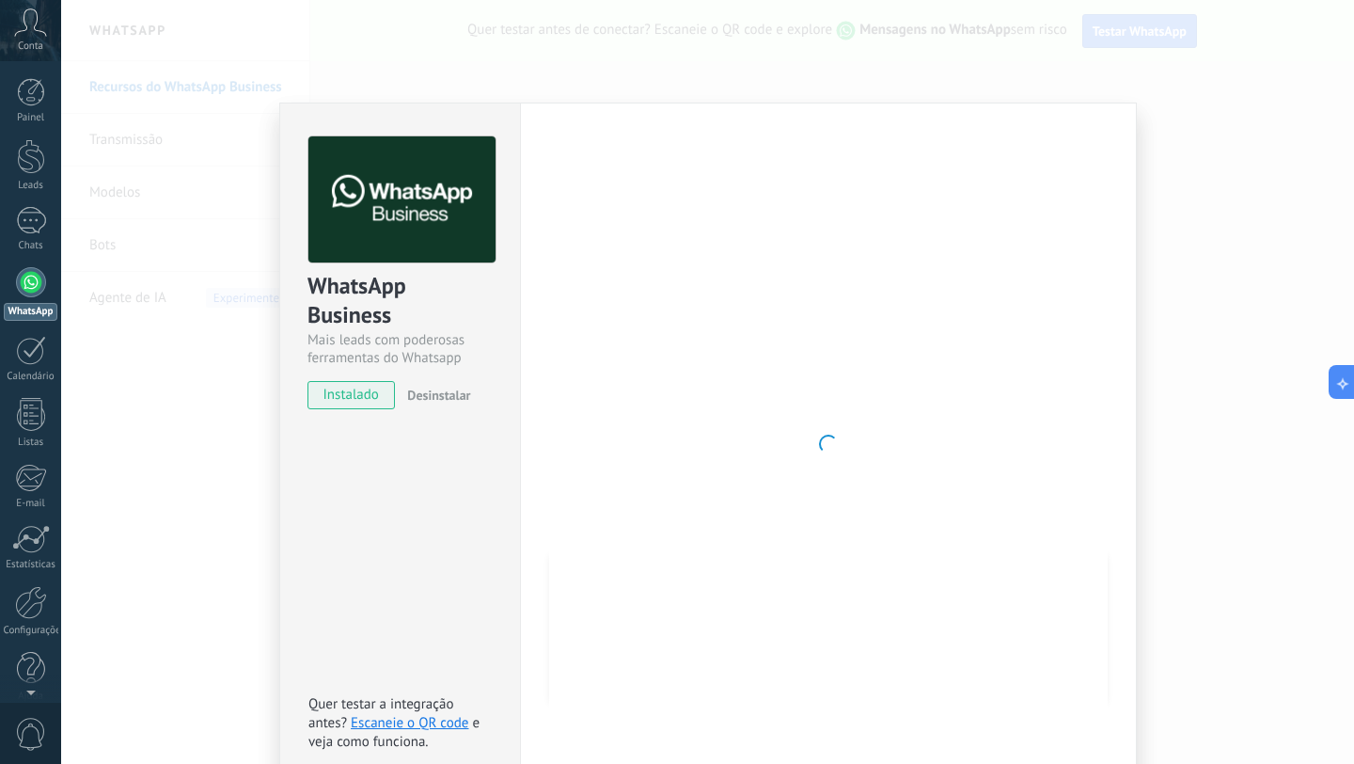
click at [904, 289] on div at bounding box center [828, 443] width 559 height 615
